Goal: Complete application form: Complete application form

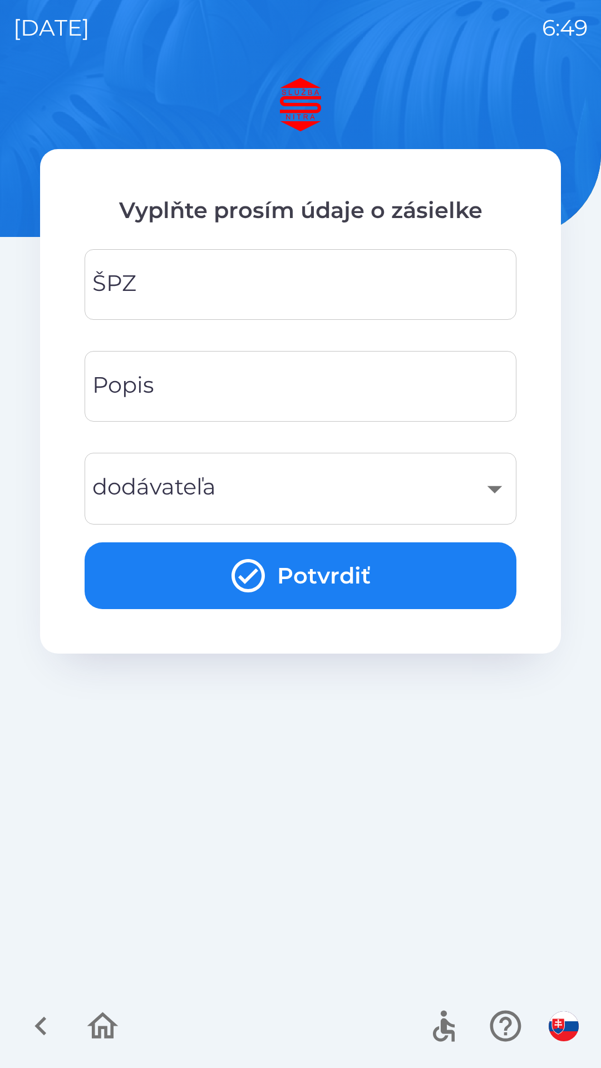
click at [276, 289] on input "ŠPZ" at bounding box center [300, 285] width 405 height 44
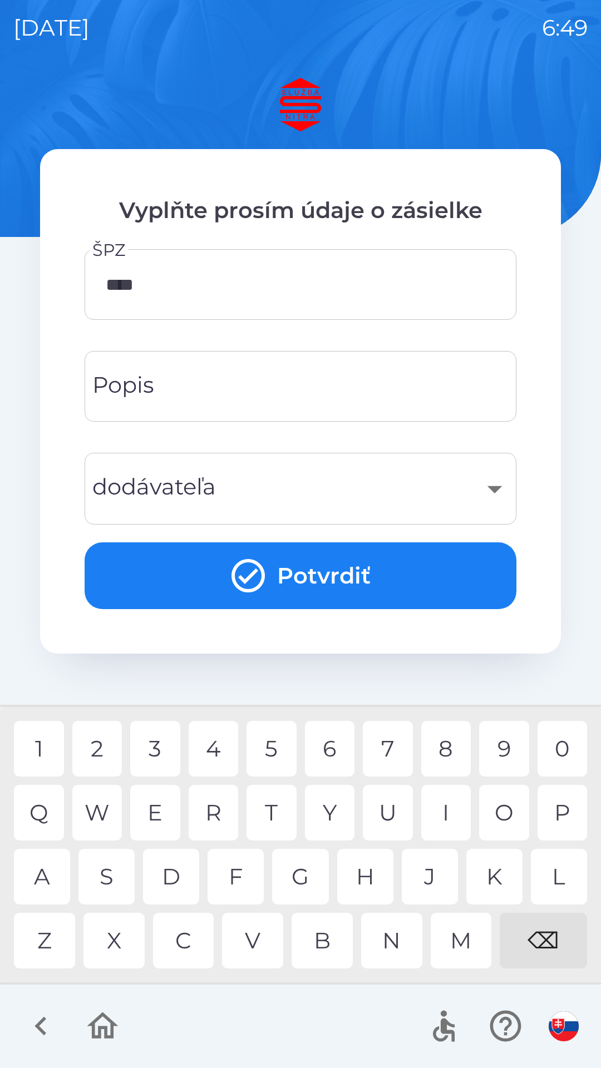
click at [443, 746] on div "8" at bounding box center [446, 749] width 50 height 56
type input "*******"
click at [251, 391] on input "Popis" at bounding box center [300, 386] width 405 height 44
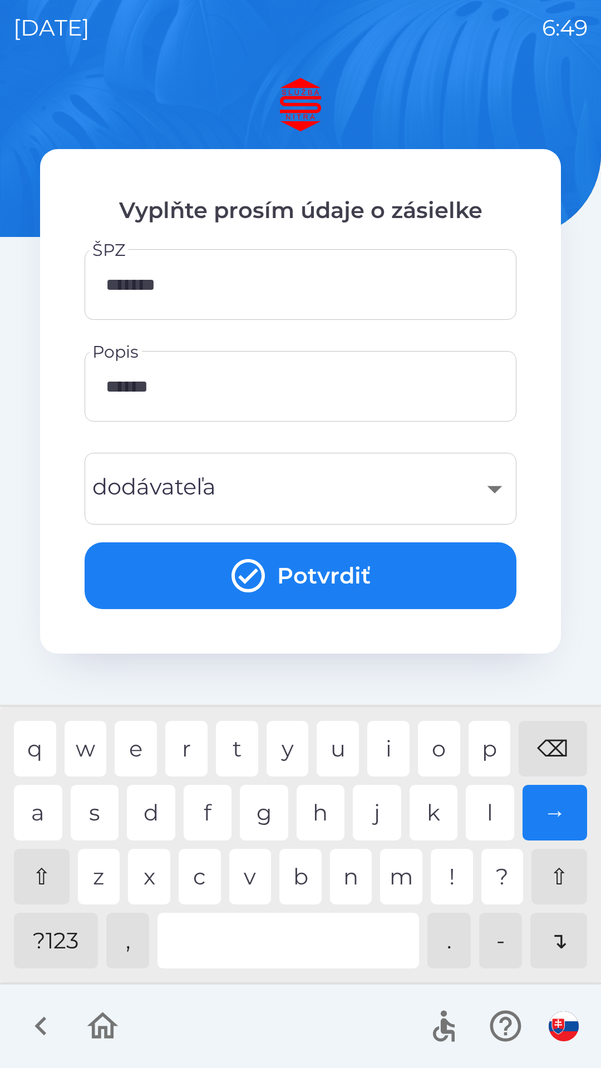
click at [333, 867] on div "n" at bounding box center [351, 877] width 42 height 56
click at [157, 739] on div "q w e r t y u i o p ⌫" at bounding box center [300, 749] width 573 height 56
click at [436, 747] on div "o" at bounding box center [439, 749] width 42 height 56
type input "**********"
click at [289, 734] on div "y" at bounding box center [287, 749] width 42 height 56
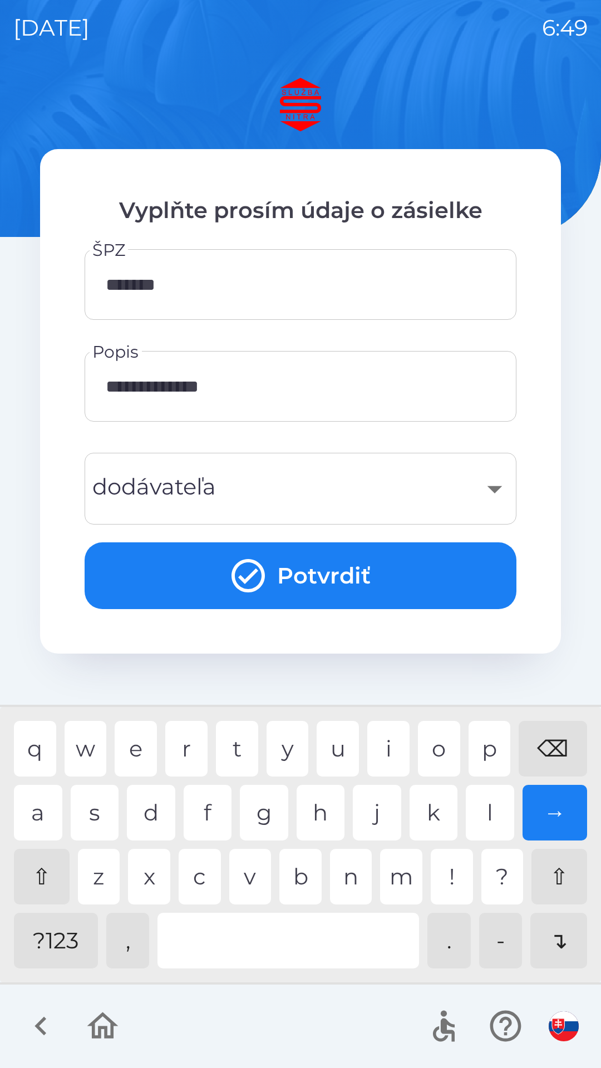
click at [422, 476] on div "​" at bounding box center [300, 488] width 405 height 45
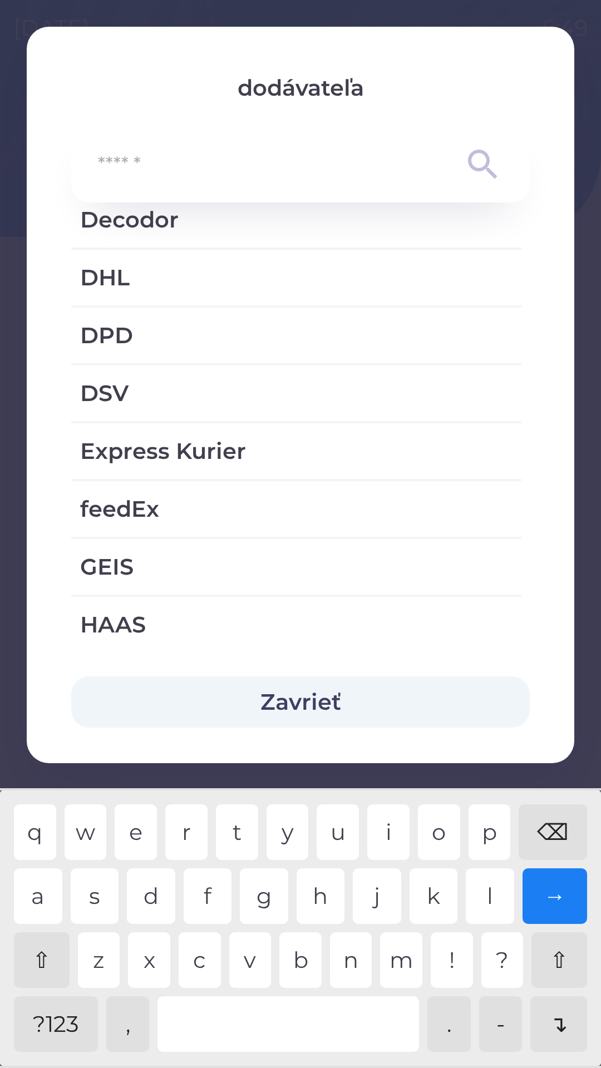
scroll to position [617, 0]
click at [227, 453] on span "Express Kurier" at bounding box center [296, 449] width 432 height 33
type input "***"
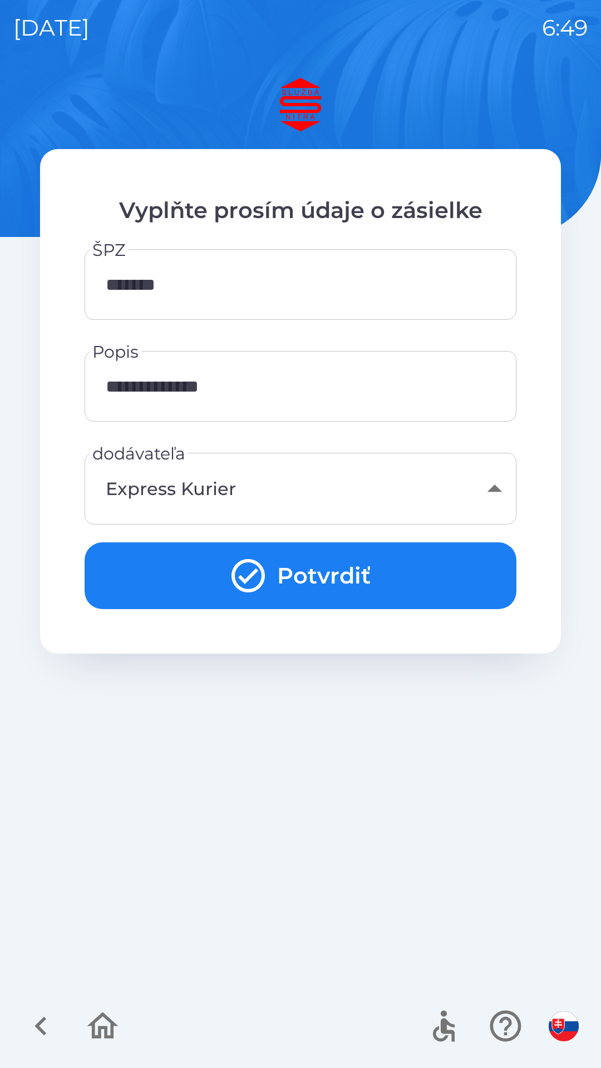
click at [315, 578] on button "Potvrdiť" at bounding box center [301, 575] width 432 height 67
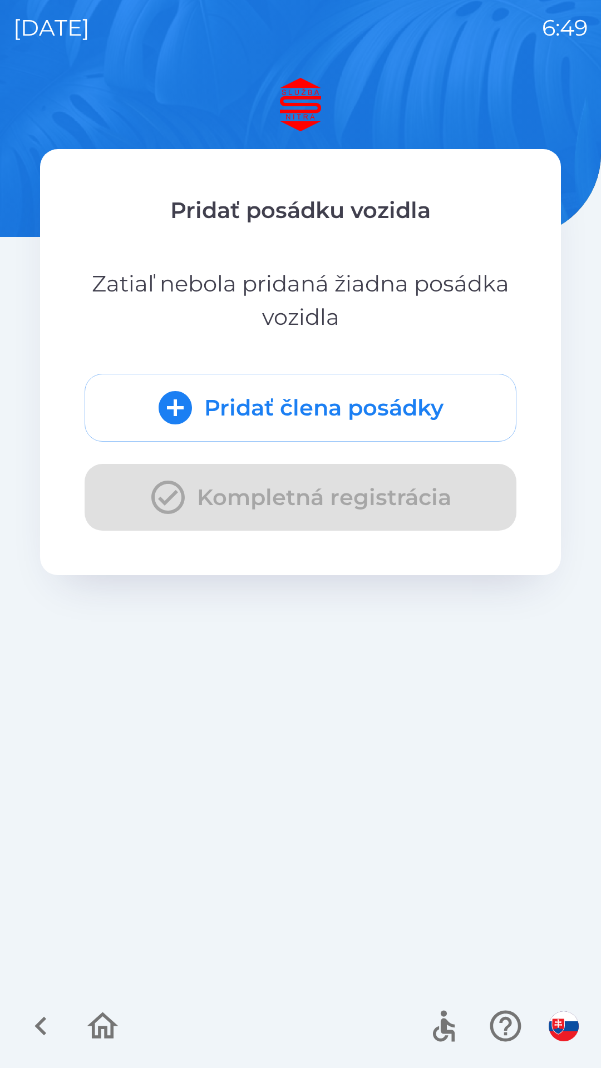
click at [325, 404] on button "Pridať člena posádky" at bounding box center [301, 408] width 432 height 68
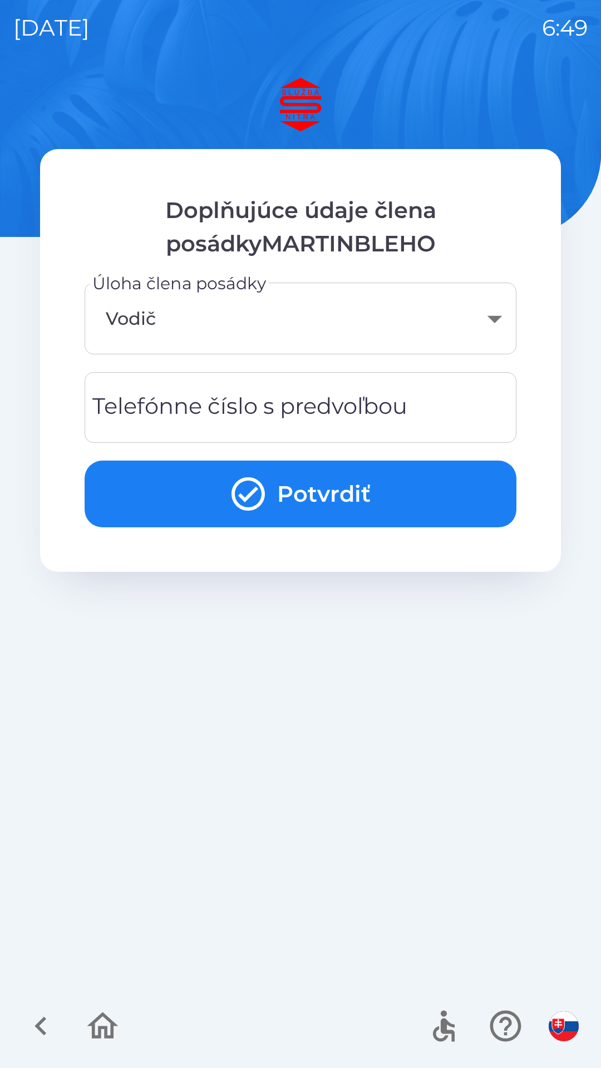
click at [290, 409] on div "Telefónne číslo s predvoľbou Telefónne číslo s predvoľbou" at bounding box center [301, 407] width 432 height 71
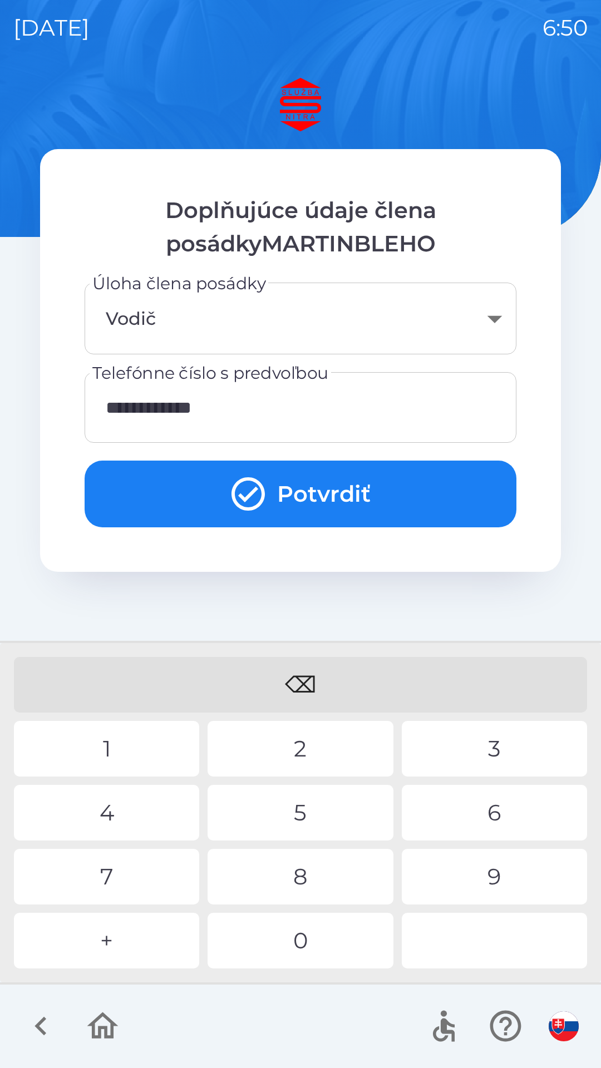
type input "**********"
click at [441, 869] on div "9" at bounding box center [494, 877] width 185 height 56
click at [275, 481] on button "Potvrdiť" at bounding box center [301, 494] width 432 height 67
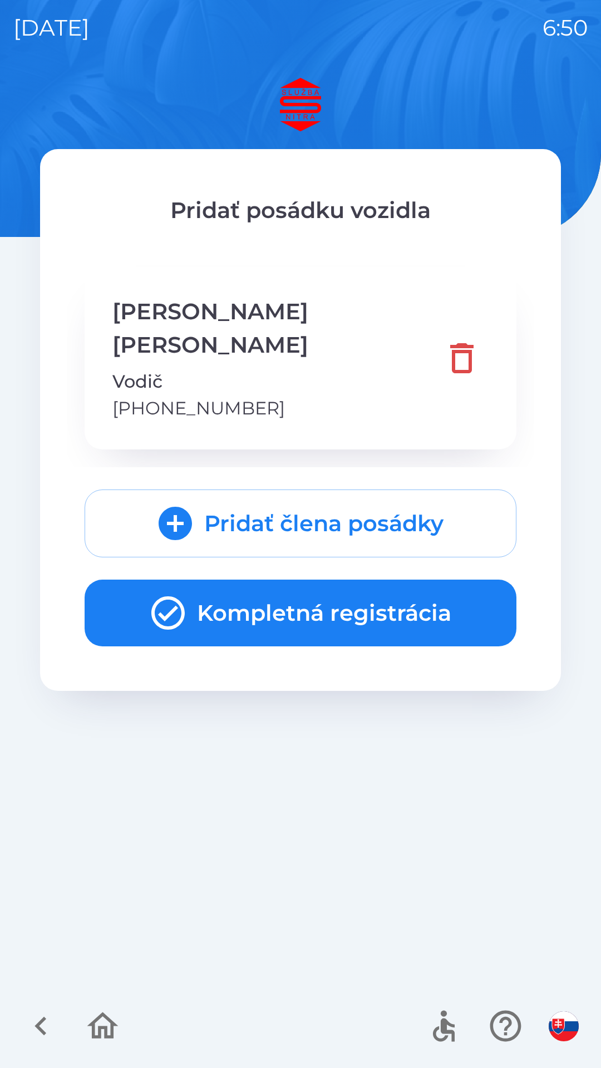
click at [300, 586] on button "Kompletná registrácia" at bounding box center [301, 613] width 432 height 67
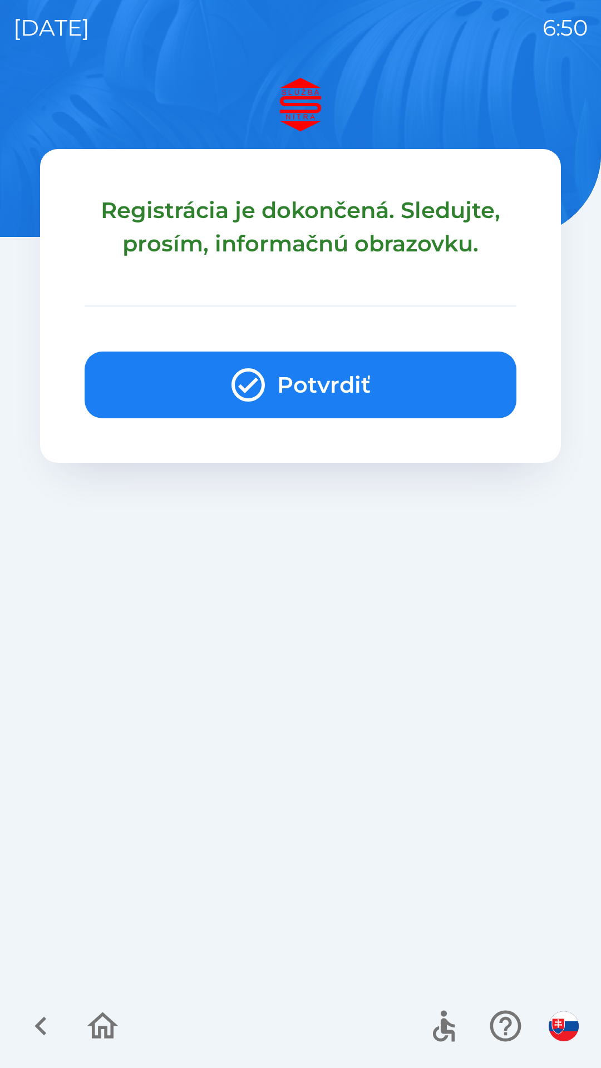
click at [305, 374] on button "Potvrdiť" at bounding box center [301, 385] width 432 height 67
